Goal: Information Seeking & Learning: Find specific fact

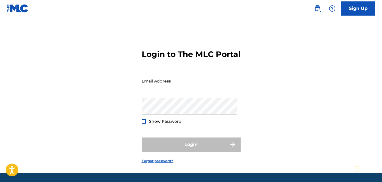
scroll to position [28, 0]
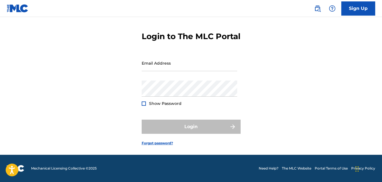
type input "[EMAIL_ADDRESS][DOMAIN_NAME]"
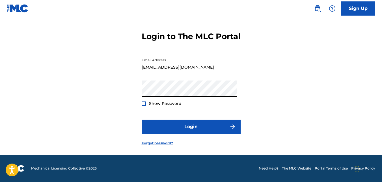
click at [266, 107] on div "Login to The MLC Portal Email Address [EMAIL_ADDRESS][DOMAIN_NAME] Password Sho…" at bounding box center [191, 83] width 382 height 141
click at [145, 104] on div at bounding box center [144, 103] width 4 height 4
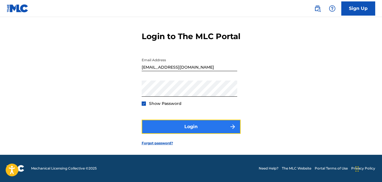
click at [201, 128] on button "Login" at bounding box center [191, 126] width 99 height 14
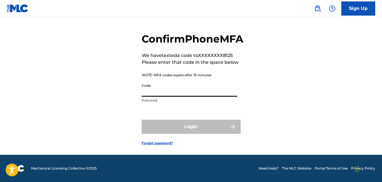
click at [186, 89] on input "Code" at bounding box center [190, 88] width 96 height 16
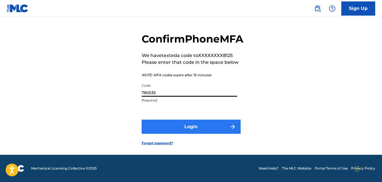
type input "780535"
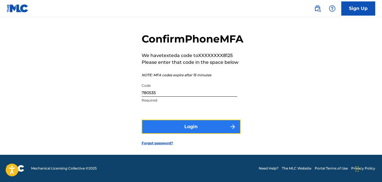
click at [183, 128] on button "Login" at bounding box center [191, 126] width 99 height 14
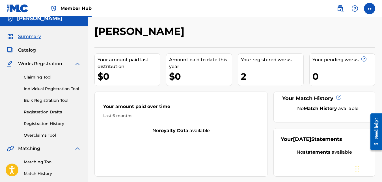
scroll to position [6, 0]
click at [28, 50] on span "Catalog" at bounding box center [27, 50] width 18 height 7
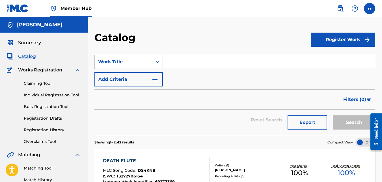
click at [195, 61] on input "Search Form" at bounding box center [269, 62] width 212 height 14
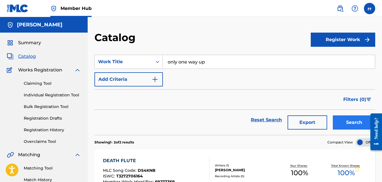
type input "only one way up"
click at [350, 119] on button "Search" at bounding box center [354, 122] width 42 height 14
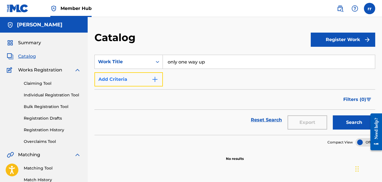
click at [146, 83] on button "Add Criteria" at bounding box center [129, 79] width 68 height 14
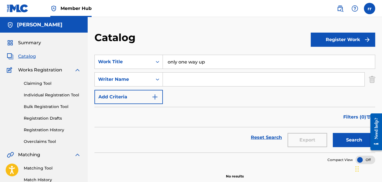
click at [187, 83] on input "Search Form" at bounding box center [264, 79] width 202 height 14
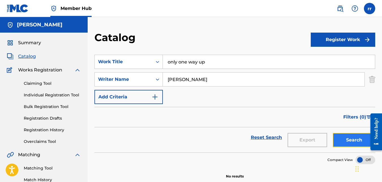
click at [348, 138] on button "Search" at bounding box center [354, 140] width 42 height 14
click at [195, 78] on input "jim" at bounding box center [264, 79] width 202 height 14
type input "joseph"
click at [354, 144] on button "Search" at bounding box center [354, 140] width 42 height 14
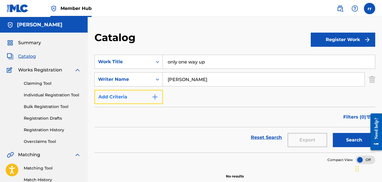
click at [143, 95] on button "Add Criteria" at bounding box center [129, 97] width 68 height 14
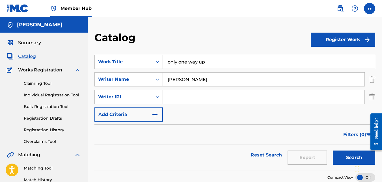
click at [178, 61] on input "only one way up" at bounding box center [269, 62] width 212 height 14
type input "one way up"
click at [350, 156] on button "Search" at bounding box center [354, 157] width 42 height 14
click at [42, 84] on link "Claiming Tool" at bounding box center [52, 83] width 57 height 6
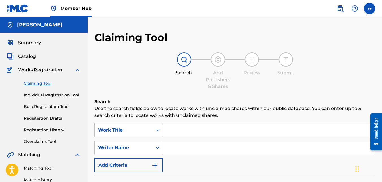
click at [185, 129] on input "Search Form" at bounding box center [269, 130] width 212 height 14
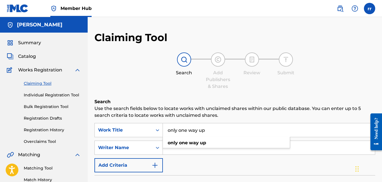
type input "only one way up"
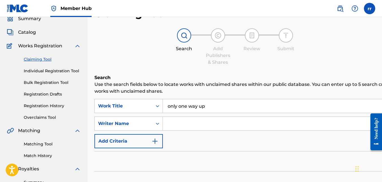
scroll to position [22, 0]
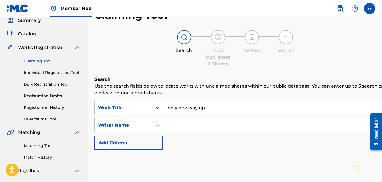
click at [203, 125] on input "Search Form" at bounding box center [295, 125] width 265 height 14
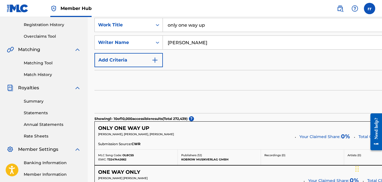
scroll to position [122, 0]
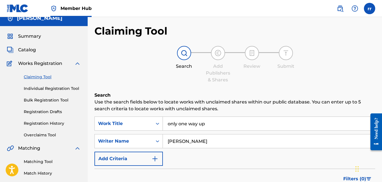
scroll to position [0, 0]
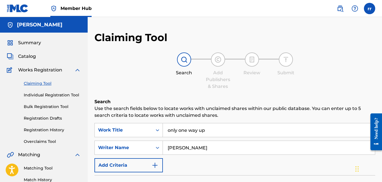
click at [196, 152] on input "jim" at bounding box center [269, 148] width 212 height 14
type input "j"
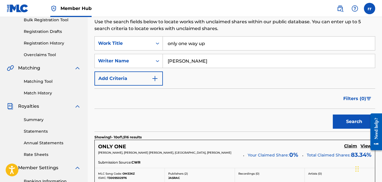
scroll to position [87, 0]
type input "joseph"
click at [344, 125] on button "Search" at bounding box center [354, 121] width 42 height 14
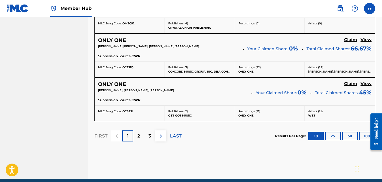
scroll to position [550, 0]
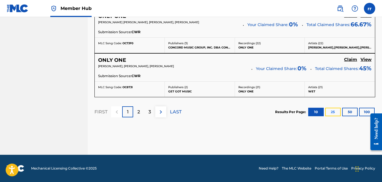
click at [330, 114] on button "25" at bounding box center [333, 112] width 16 height 8
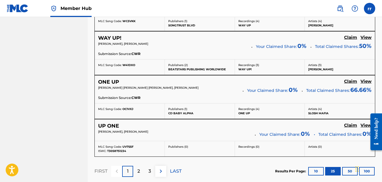
scroll to position [1182, 0]
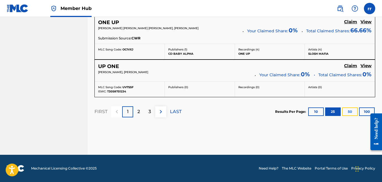
click at [349, 110] on button "50" at bounding box center [350, 111] width 16 height 8
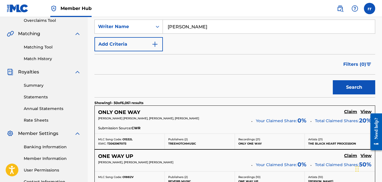
scroll to position [57, 0]
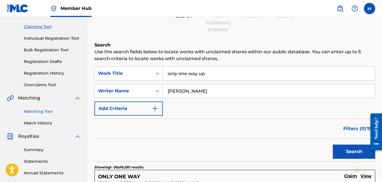
click at [42, 114] on link "Matching Tool" at bounding box center [52, 111] width 57 height 6
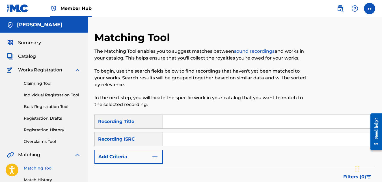
click at [200, 122] on input "Search Form" at bounding box center [269, 122] width 212 height 14
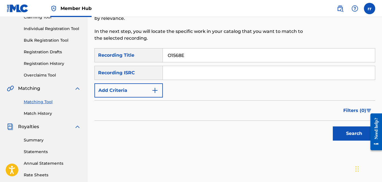
scroll to position [67, 0]
click at [353, 133] on button "Search" at bounding box center [354, 133] width 42 height 14
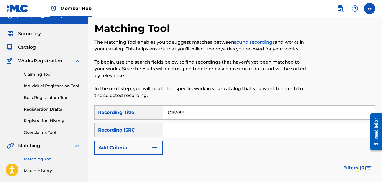
scroll to position [4, 0]
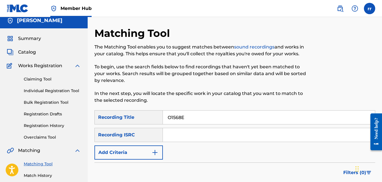
click at [211, 120] on input "O1568E" at bounding box center [269, 117] width 212 height 14
type input "O"
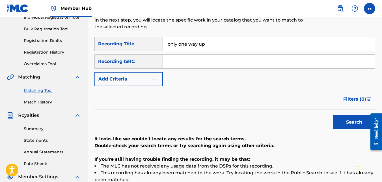
scroll to position [80, 0]
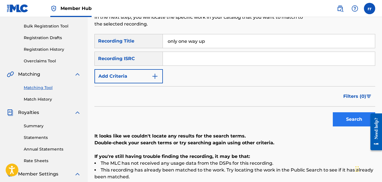
type input "only one way up"
click at [343, 119] on button "Search" at bounding box center [354, 119] width 42 height 14
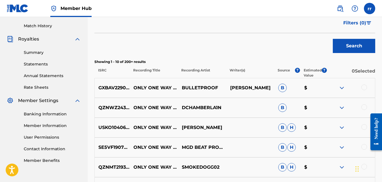
scroll to position [154, 0]
click at [151, 125] on p "ONLY ONE WAY UP" at bounding box center [154, 127] width 48 height 14
click at [155, 129] on p "ONLY ONE WAY UP" at bounding box center [154, 127] width 48 height 14
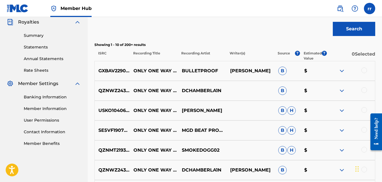
scroll to position [171, 0]
click at [343, 112] on img at bounding box center [342, 110] width 7 height 7
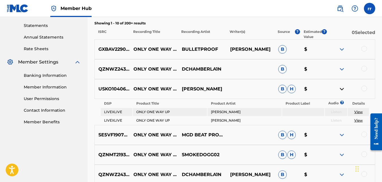
scroll to position [193, 0]
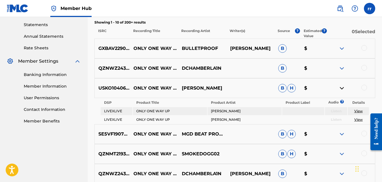
click at [359, 110] on link "View" at bounding box center [359, 111] width 8 height 4
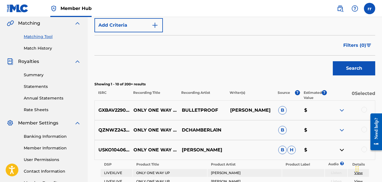
scroll to position [132, 0]
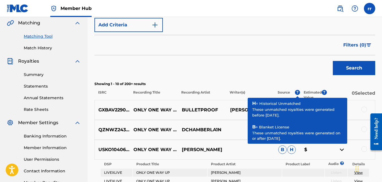
click at [297, 93] on span "?" at bounding box center [297, 92] width 5 height 5
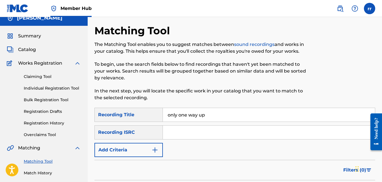
scroll to position [6, 0]
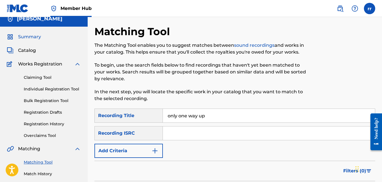
click at [34, 37] on span "Summary" at bounding box center [29, 36] width 23 height 7
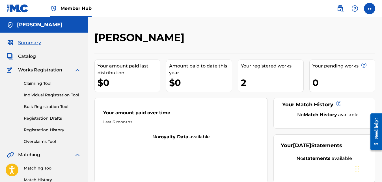
click at [10, 12] on img at bounding box center [18, 8] width 22 height 8
click at [341, 9] on img at bounding box center [340, 8] width 7 height 7
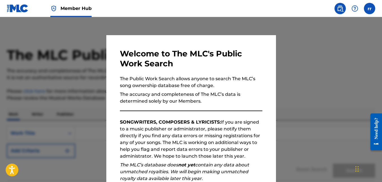
scroll to position [77, 0]
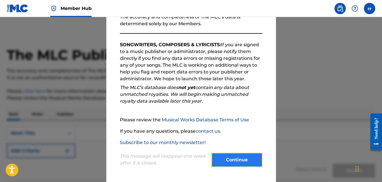
click at [234, 157] on button "Continue" at bounding box center [237, 160] width 51 height 14
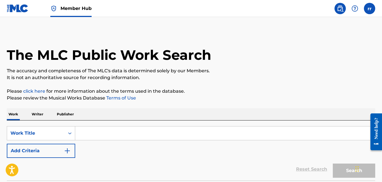
click at [161, 137] on input "Search Form" at bounding box center [225, 133] width 300 height 14
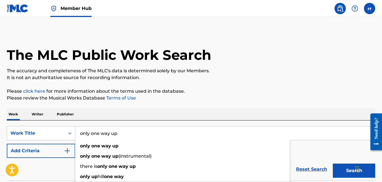
type input "only one way up"
click at [333, 163] on button "Search" at bounding box center [354, 170] width 42 height 14
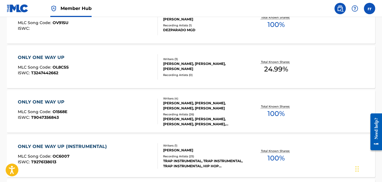
scroll to position [191, 0]
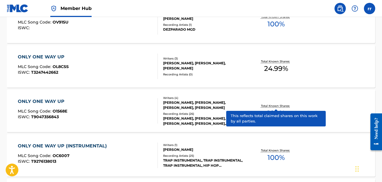
click at [270, 106] on p "Total Known Shares:" at bounding box center [276, 106] width 30 height 4
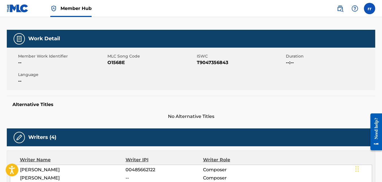
scroll to position [71, 0]
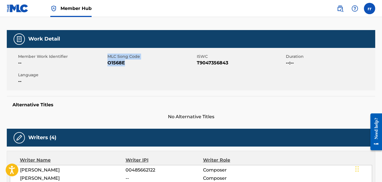
drag, startPoint x: 127, startPoint y: 61, endPoint x: 106, endPoint y: 63, distance: 21.0
click at [106, 63] on div "Member Work Identifier -- MLC Song Code O1568E ISWC T9047356843 Duration --:-- …" at bounding box center [191, 69] width 369 height 42
drag, startPoint x: 106, startPoint y: 63, endPoint x: 117, endPoint y: 60, distance: 10.8
copy div "MLC Song Code O1568E"
